Goal: Task Accomplishment & Management: Use online tool/utility

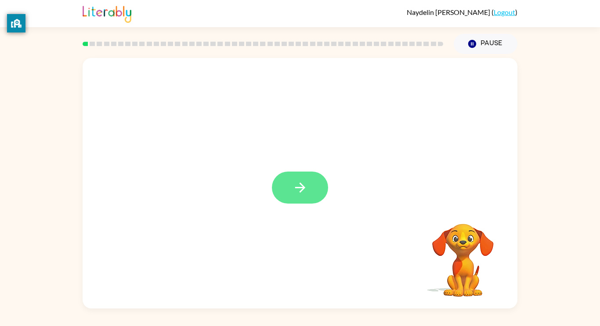
click at [305, 198] on button "button" at bounding box center [300, 188] width 56 height 32
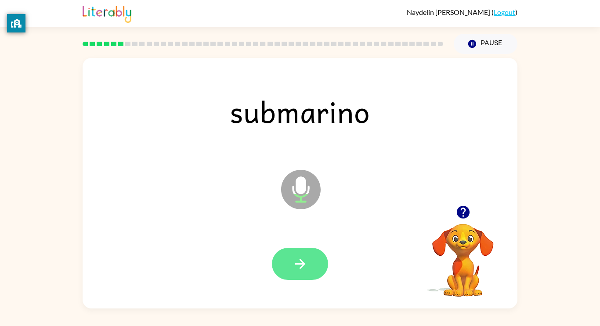
click at [314, 259] on button "button" at bounding box center [300, 264] width 56 height 32
click at [313, 262] on div at bounding box center [300, 264] width 56 height 32
click at [307, 269] on div at bounding box center [300, 264] width 56 height 32
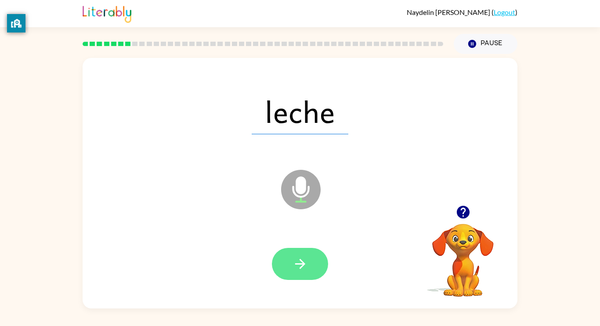
click at [302, 263] on icon "button" at bounding box center [300, 264] width 10 height 10
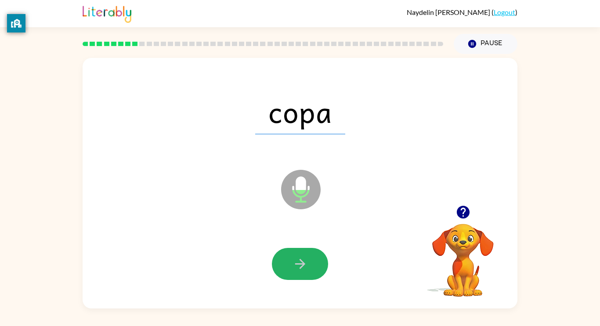
click at [297, 263] on icon "button" at bounding box center [299, 263] width 15 height 15
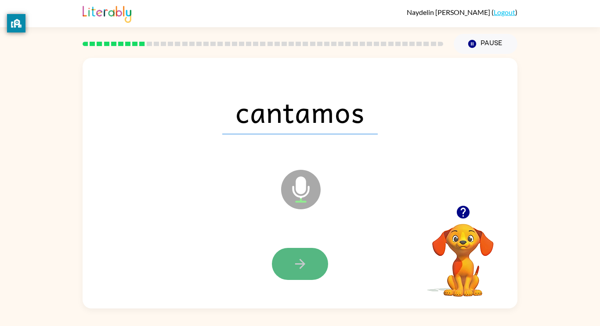
click at [297, 264] on icon "button" at bounding box center [300, 264] width 10 height 10
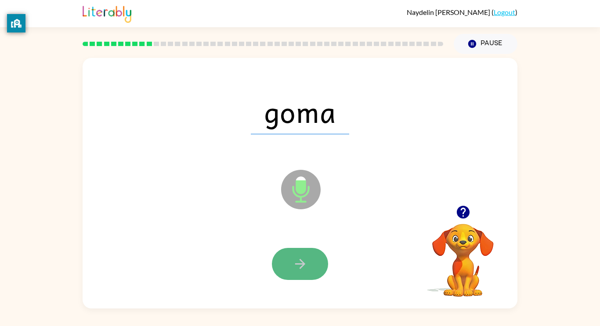
click at [301, 265] on icon "button" at bounding box center [299, 263] width 15 height 15
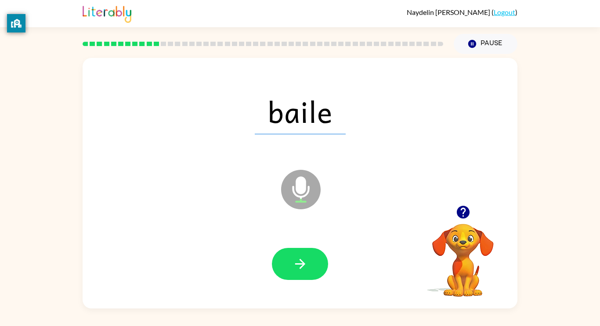
click at [282, 294] on div at bounding box center [299, 264] width 417 height 72
click at [305, 260] on icon "button" at bounding box center [299, 263] width 15 height 15
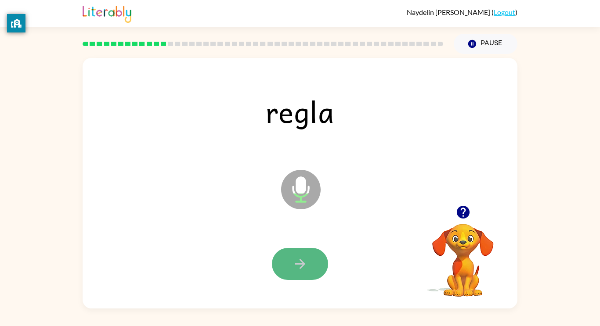
click at [290, 260] on button "button" at bounding box center [300, 264] width 56 height 32
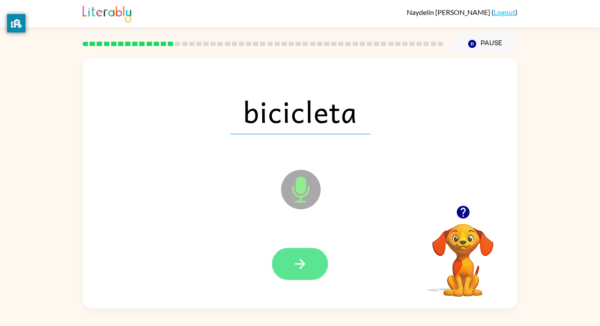
click at [291, 262] on button "button" at bounding box center [300, 264] width 56 height 32
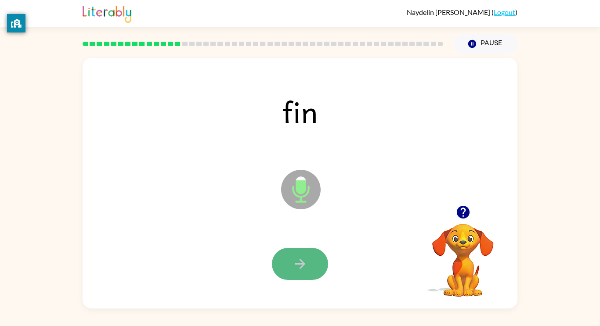
click at [298, 259] on icon "button" at bounding box center [299, 263] width 15 height 15
click at [296, 258] on icon "button" at bounding box center [299, 263] width 15 height 15
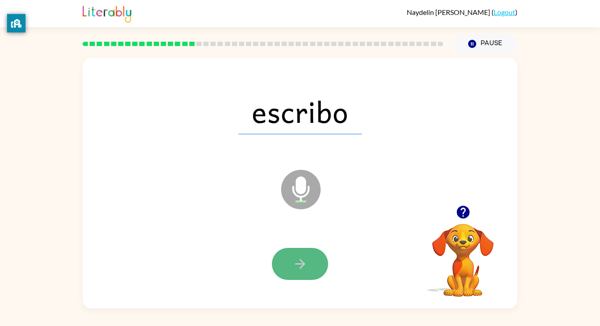
click at [298, 259] on icon "button" at bounding box center [299, 263] width 15 height 15
click at [299, 259] on icon "button" at bounding box center [300, 264] width 10 height 10
click at [299, 260] on icon "button" at bounding box center [300, 264] width 10 height 10
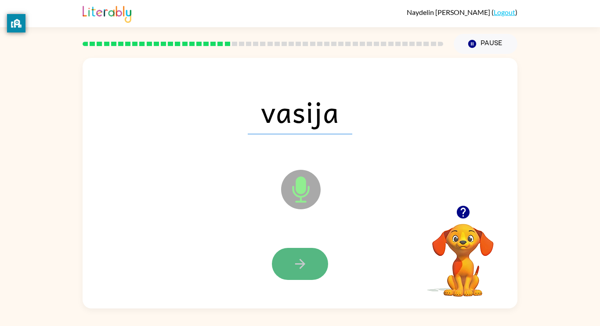
click at [298, 260] on icon "button" at bounding box center [299, 263] width 15 height 15
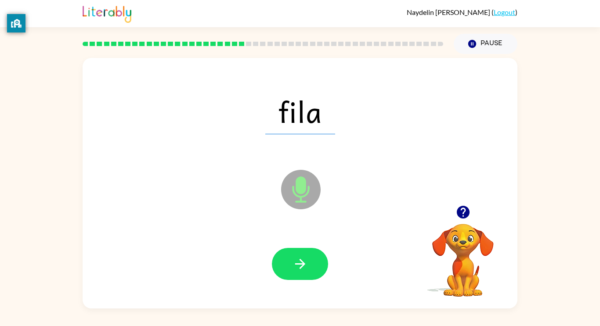
click at [298, 260] on icon "button" at bounding box center [299, 263] width 15 height 15
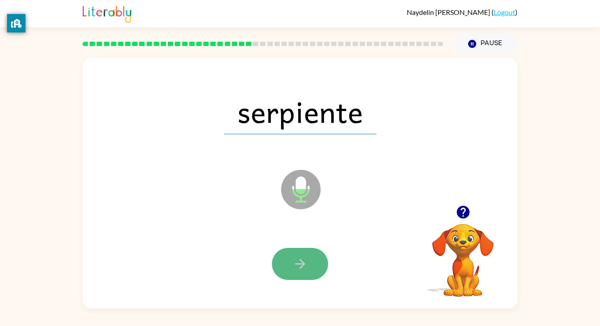
click at [299, 263] on icon "button" at bounding box center [299, 263] width 15 height 15
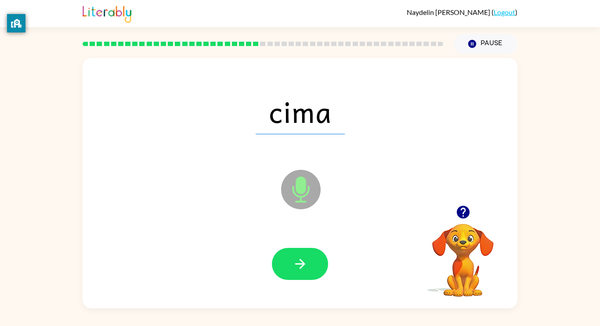
click at [299, 263] on icon "button" at bounding box center [299, 263] width 15 height 15
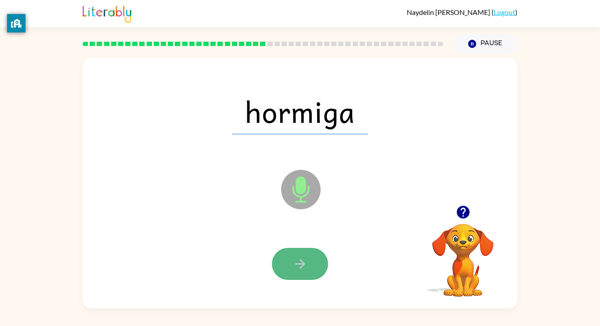
click at [299, 263] on icon "button" at bounding box center [299, 263] width 15 height 15
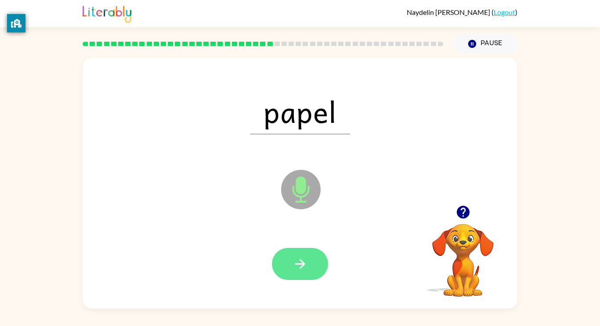
click at [298, 260] on icon "button" at bounding box center [299, 263] width 15 height 15
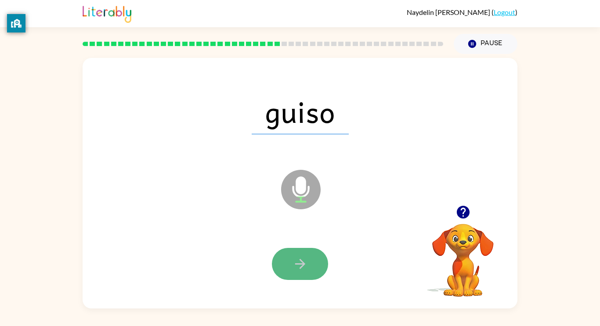
click at [299, 258] on icon "button" at bounding box center [299, 263] width 15 height 15
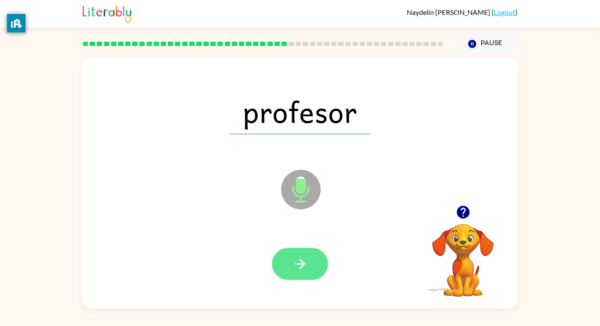
click at [321, 267] on button "button" at bounding box center [300, 264] width 56 height 32
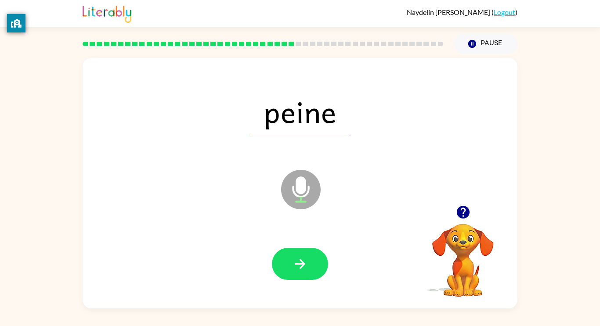
click at [299, 258] on icon "button" at bounding box center [299, 263] width 15 height 15
click at [299, 258] on div at bounding box center [300, 264] width 56 height 32
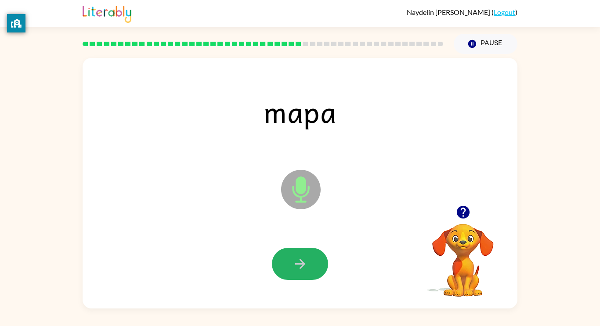
click at [299, 258] on icon "button" at bounding box center [299, 263] width 15 height 15
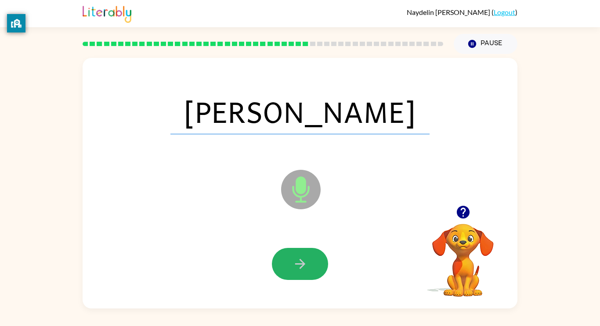
click at [299, 258] on icon "button" at bounding box center [299, 263] width 15 height 15
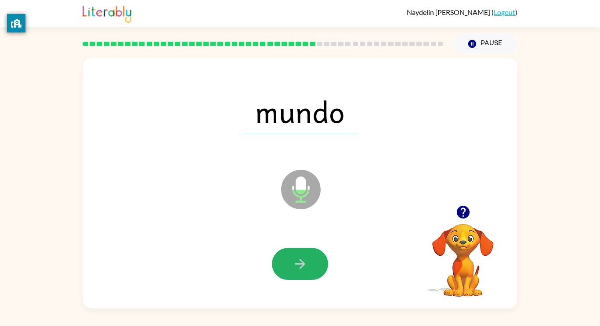
click at [299, 259] on icon "button" at bounding box center [299, 263] width 15 height 15
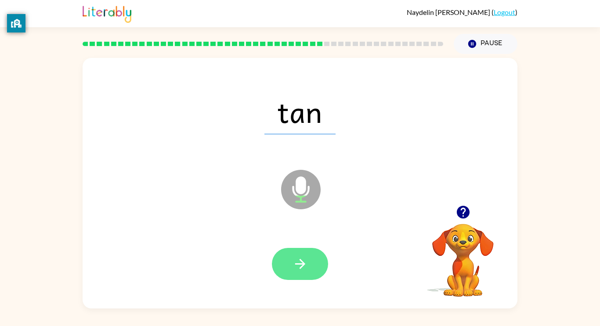
click at [299, 259] on icon "button" at bounding box center [299, 263] width 15 height 15
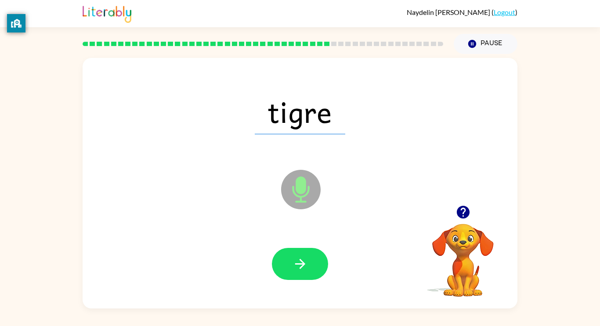
click at [299, 259] on icon "button" at bounding box center [299, 263] width 15 height 15
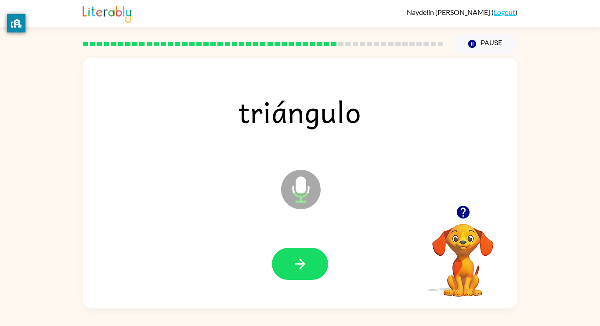
click at [298, 257] on icon "button" at bounding box center [299, 263] width 15 height 15
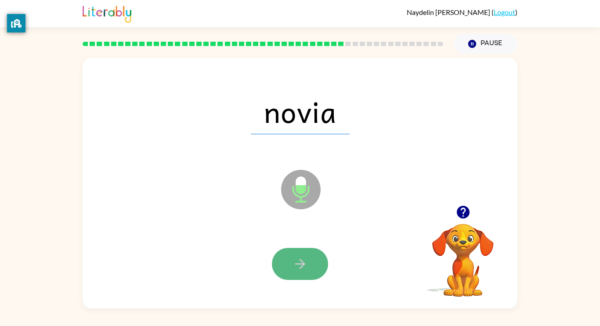
click at [304, 278] on button "button" at bounding box center [300, 264] width 56 height 32
click at [292, 269] on icon "button" at bounding box center [299, 263] width 15 height 15
click at [293, 272] on button "button" at bounding box center [300, 264] width 56 height 32
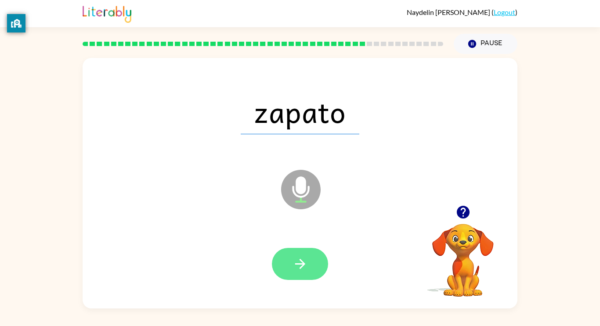
click at [294, 273] on button "button" at bounding box center [300, 264] width 56 height 32
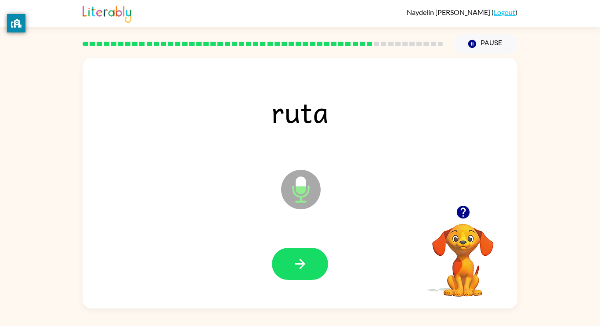
click at [224, 324] on div "[PERSON_NAME] ( Logout ) Pause Pause ruta Microphone The Microphone is here whe…" at bounding box center [300, 163] width 600 height 326
click at [305, 260] on icon "button" at bounding box center [299, 263] width 15 height 15
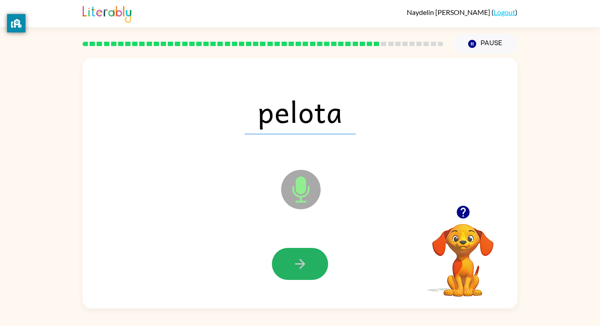
click at [305, 260] on icon "button" at bounding box center [299, 263] width 15 height 15
click at [303, 264] on icon "button" at bounding box center [300, 264] width 10 height 10
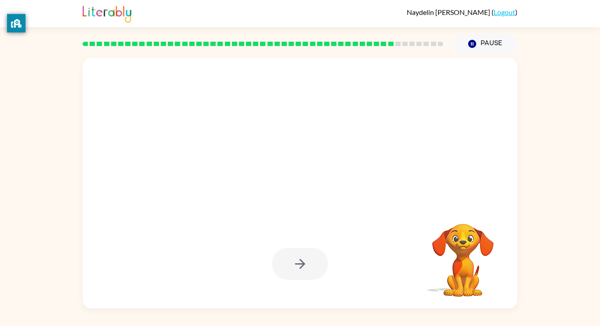
click at [358, 167] on div at bounding box center [278, 168] width 375 height 32
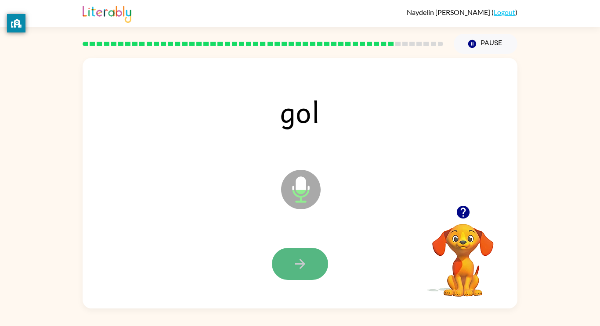
click at [294, 266] on icon "button" at bounding box center [299, 263] width 15 height 15
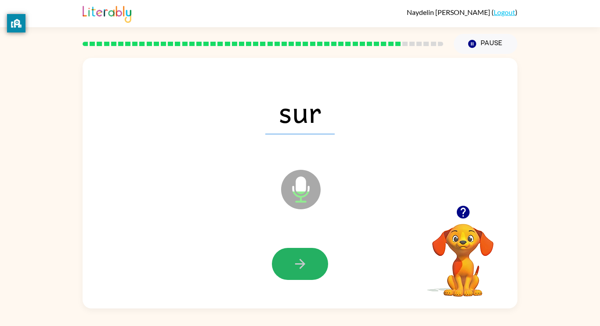
click at [294, 266] on icon "button" at bounding box center [299, 263] width 15 height 15
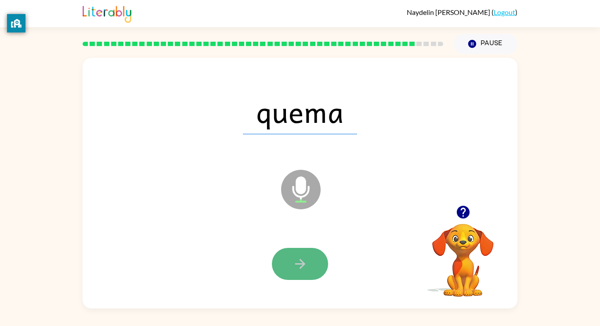
click at [294, 268] on icon "button" at bounding box center [299, 263] width 15 height 15
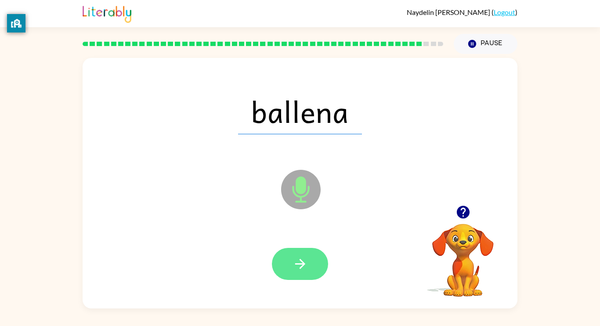
click at [294, 266] on icon "button" at bounding box center [299, 263] width 15 height 15
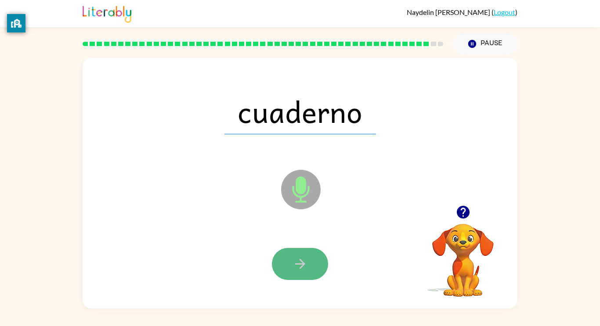
click at [294, 270] on icon "button" at bounding box center [299, 263] width 15 height 15
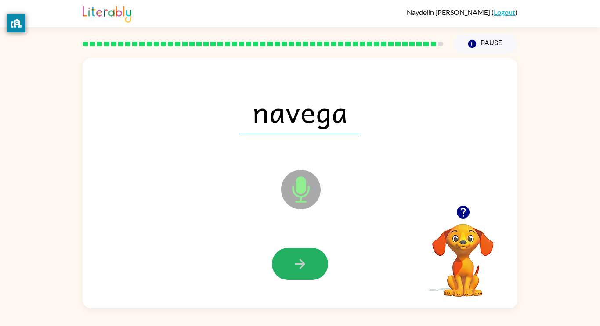
click at [294, 270] on icon "button" at bounding box center [299, 263] width 15 height 15
